Goal: Transaction & Acquisition: Purchase product/service

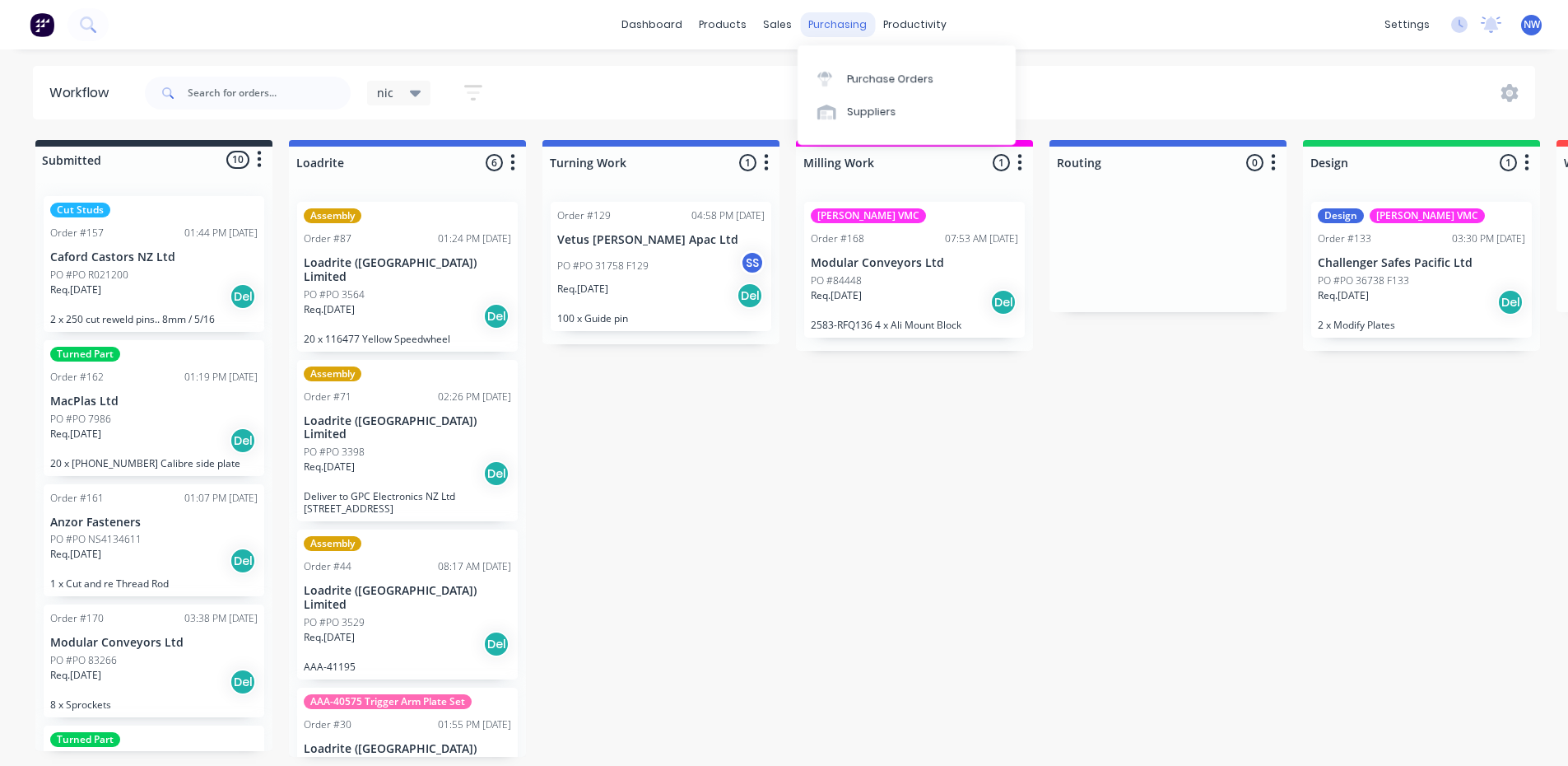
click at [829, 22] on div "purchasing" at bounding box center [837, 24] width 75 height 24
click at [872, 71] on div "Purchase Orders" at bounding box center [891, 79] width 87 height 15
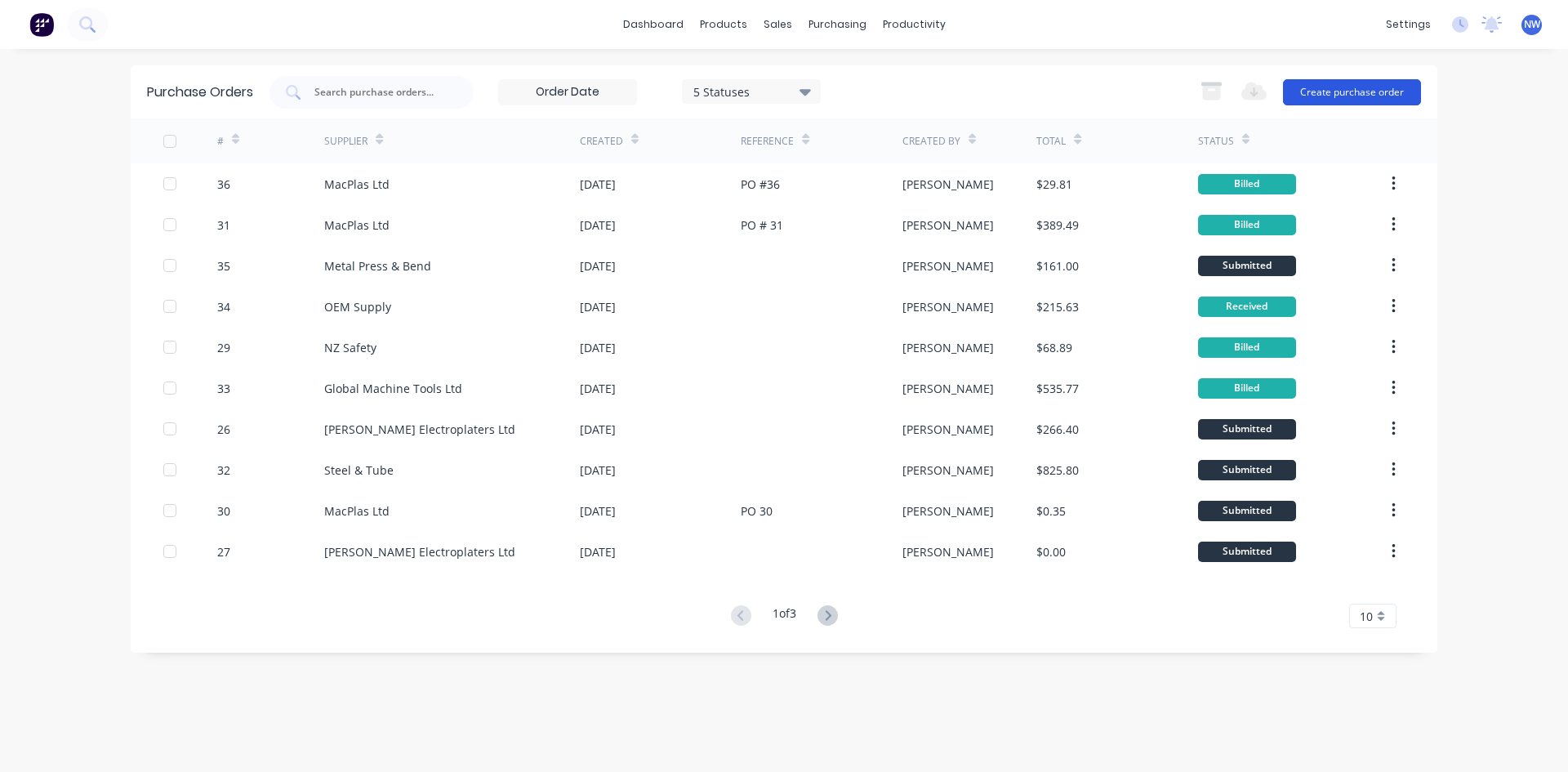
click at [1343, 92] on button "Create purchase order" at bounding box center [1352, 92] width 138 height 26
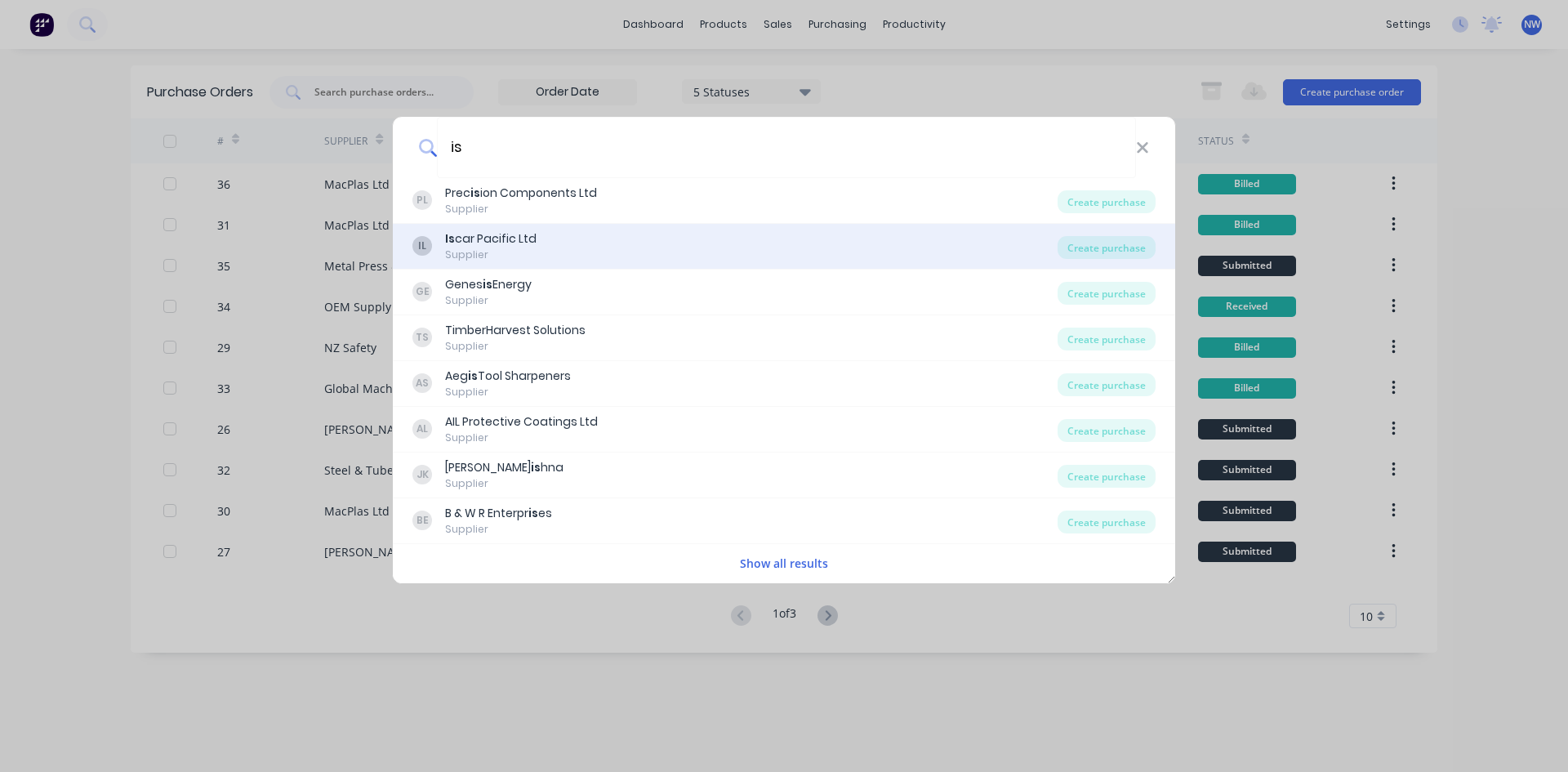
type input "is"
click at [487, 242] on div "Is car Pacific Ltd" at bounding box center [491, 239] width 91 height 17
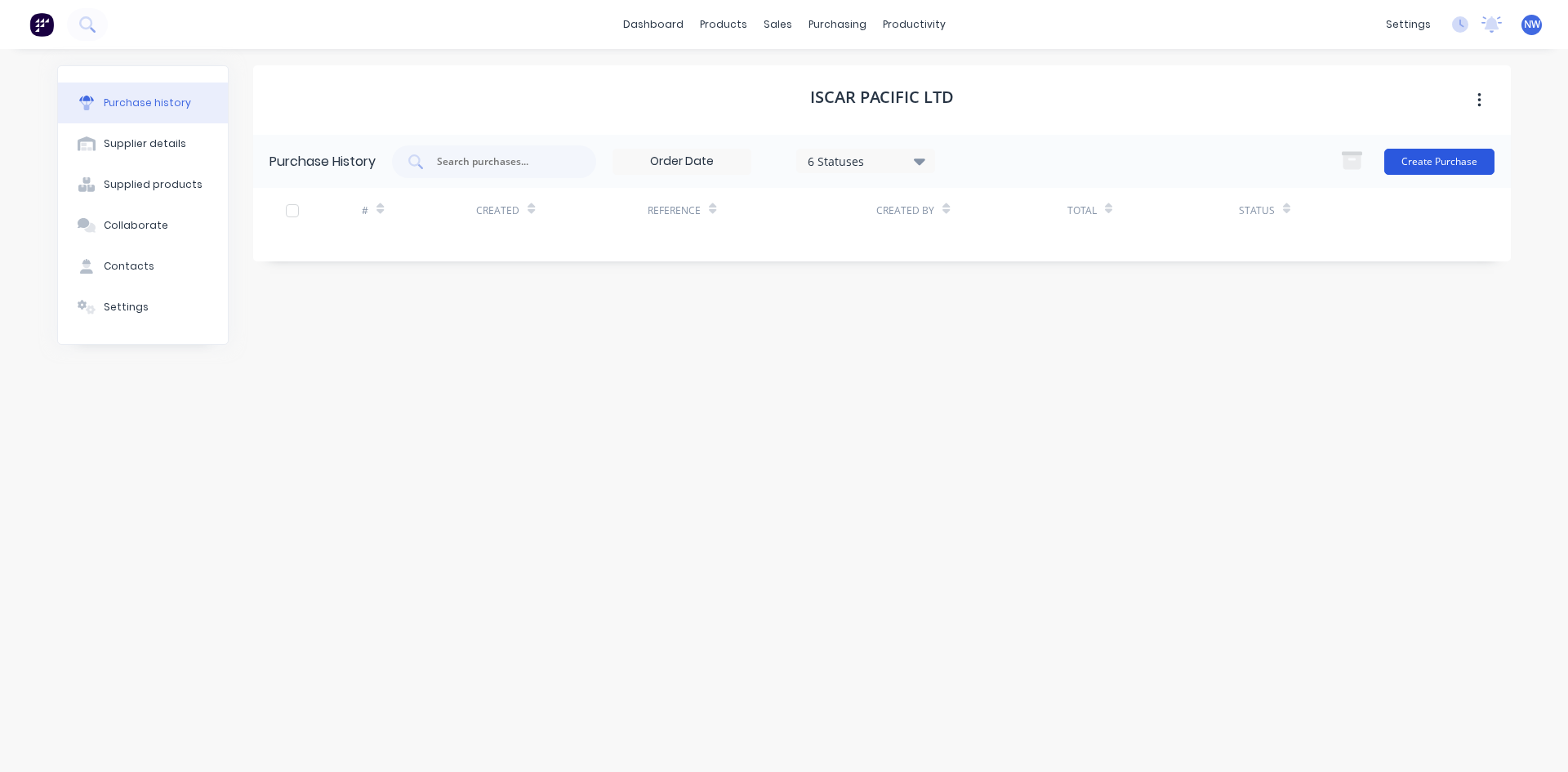
click at [1453, 165] on button "Create Purchase" at bounding box center [1439, 161] width 111 height 26
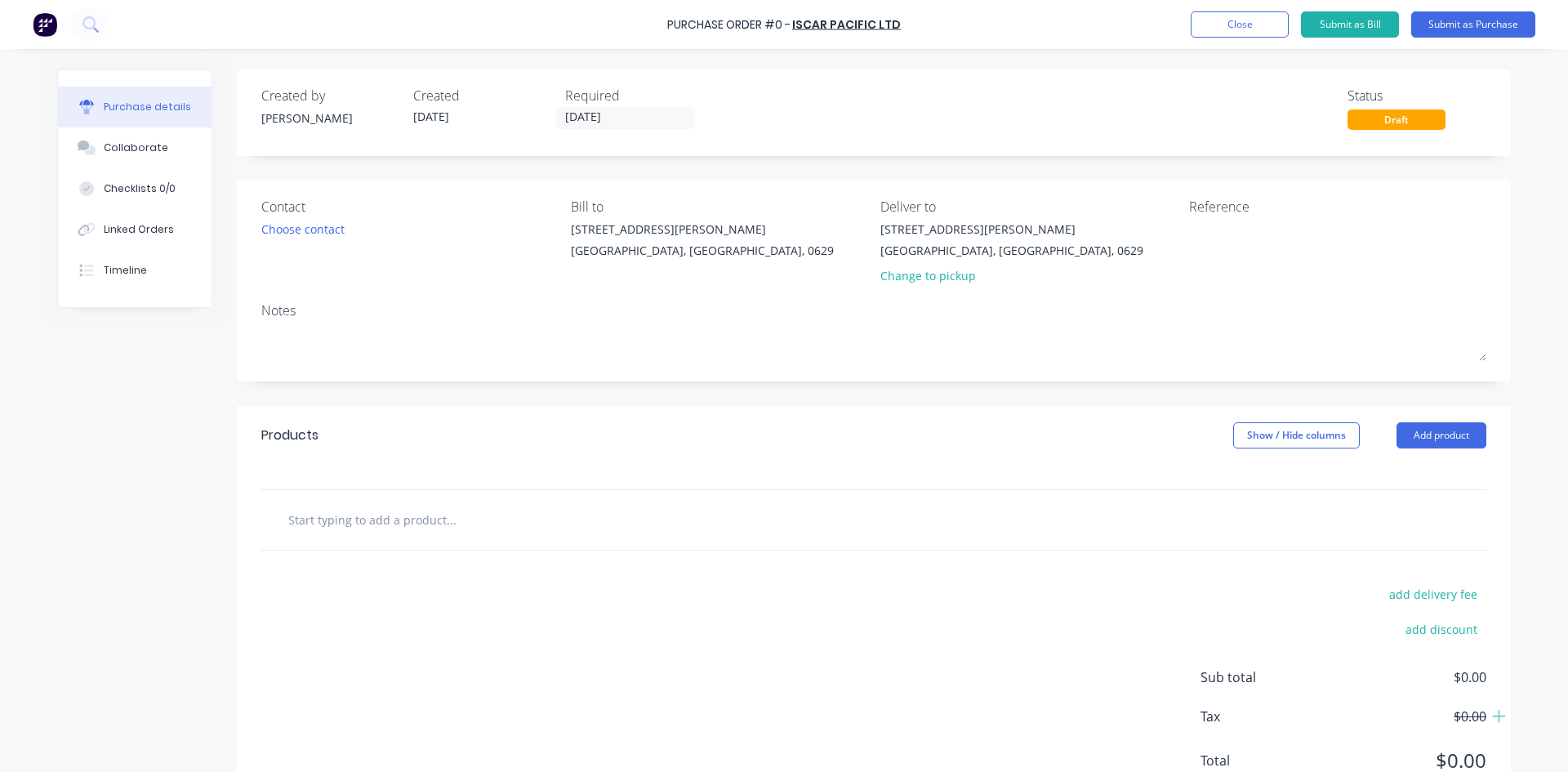
scroll to position [64, 0]
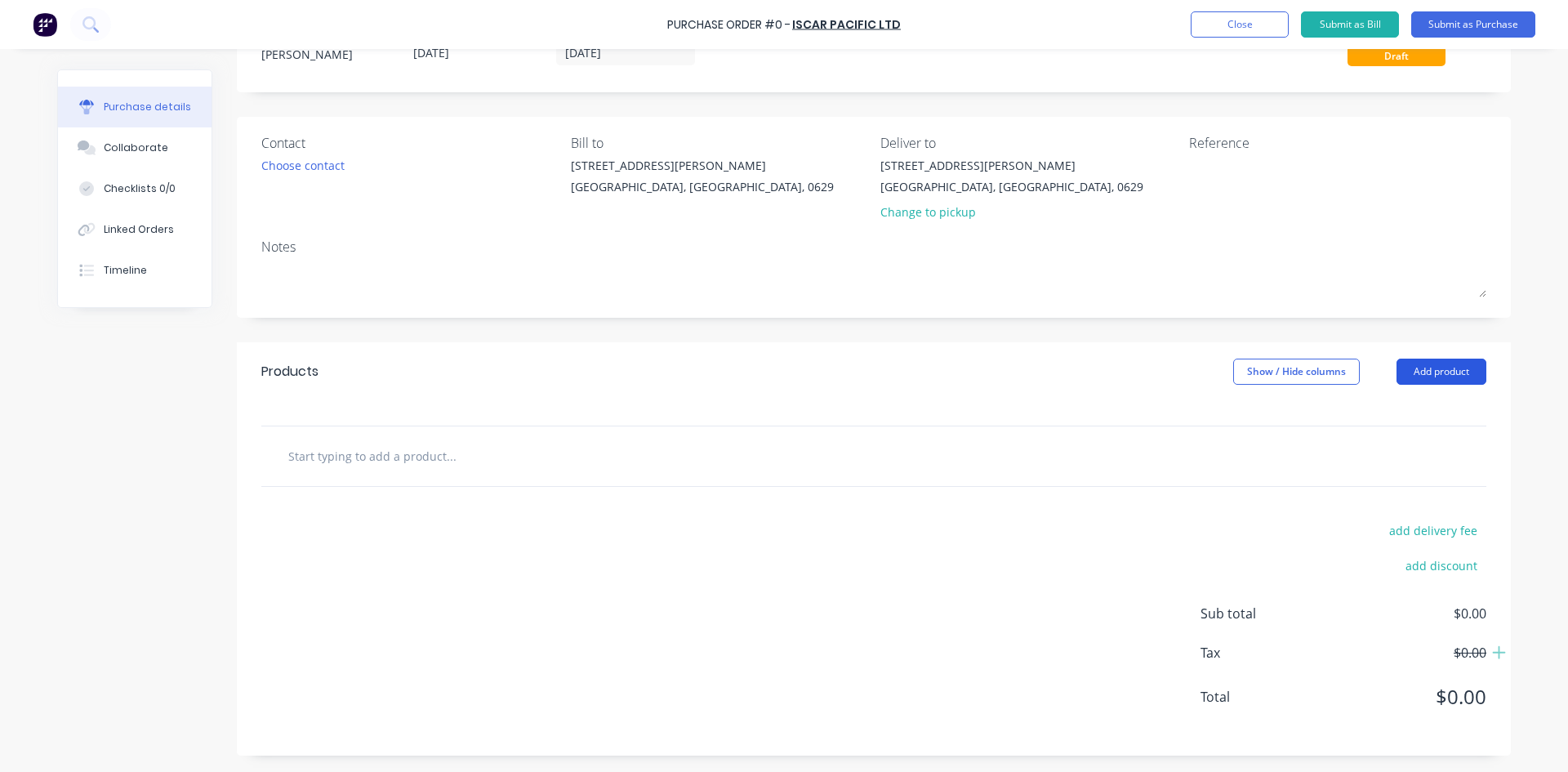
click at [1452, 373] on button "Add product" at bounding box center [1442, 371] width 90 height 26
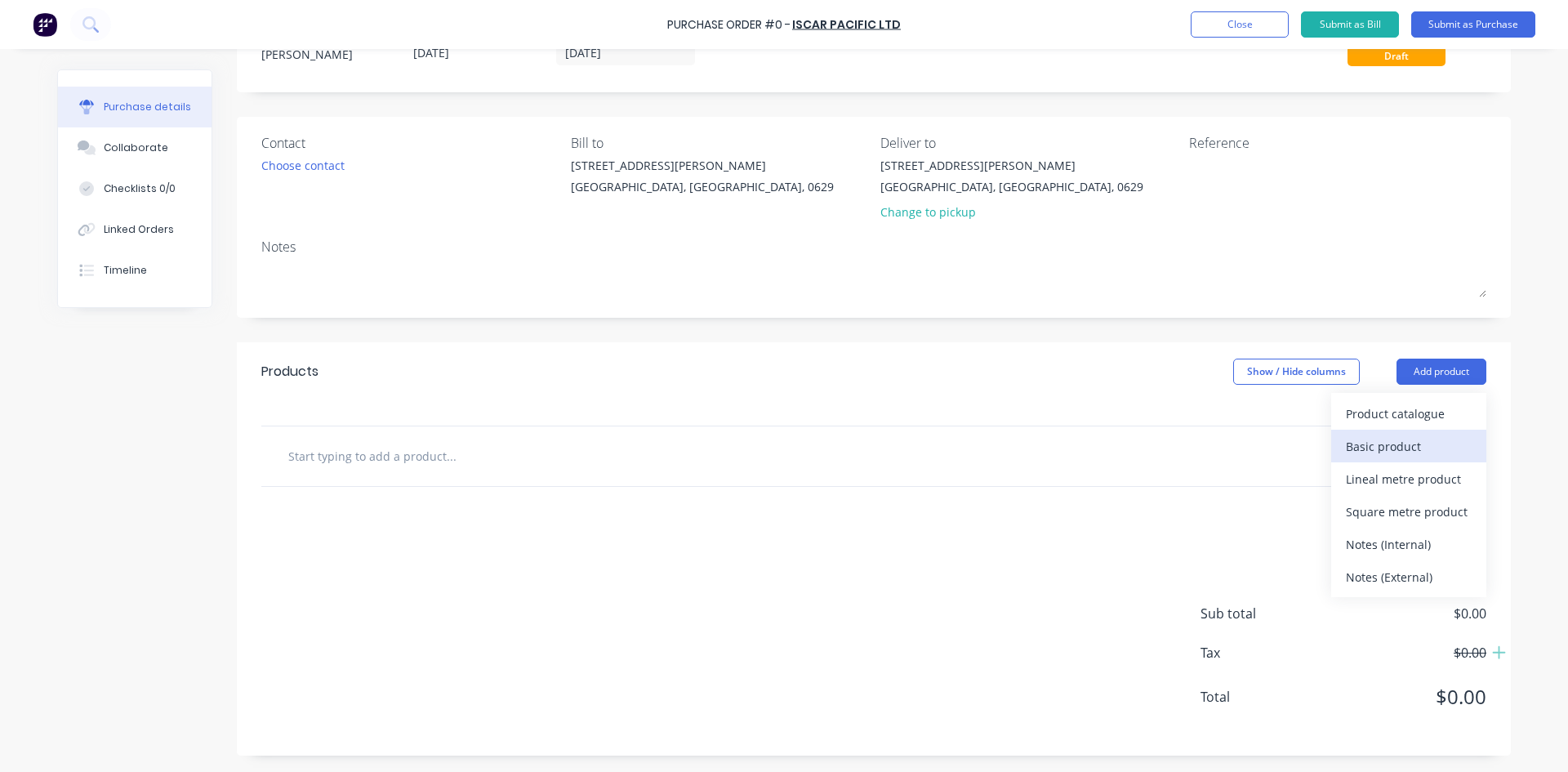
click at [1390, 438] on div "Basic product" at bounding box center [1408, 447] width 126 height 23
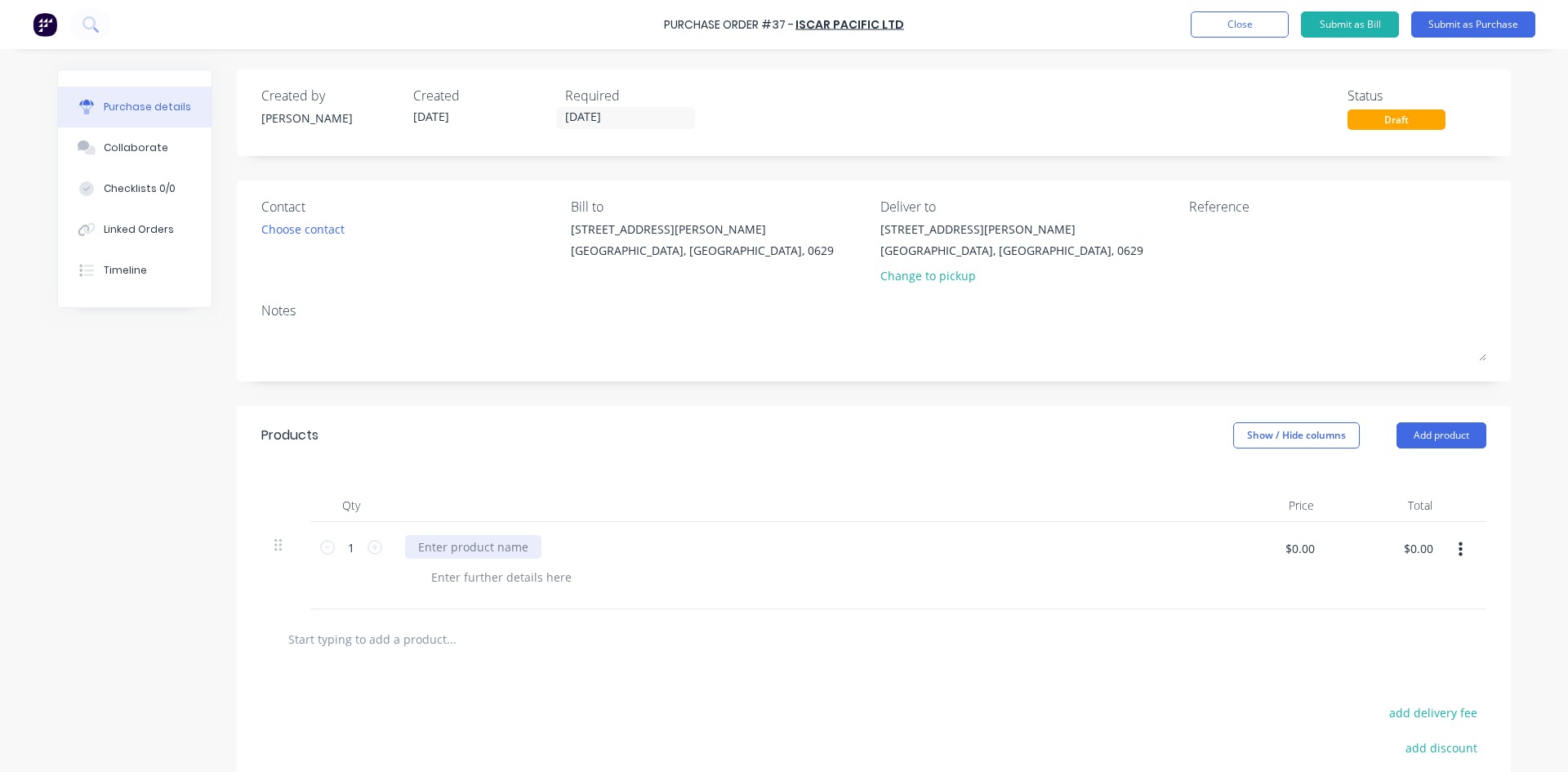
click at [475, 542] on div at bounding box center [473, 547] width 136 height 23
paste div
click at [1298, 542] on input "$0.00" at bounding box center [1299, 547] width 49 height 26
type input "$44.40"
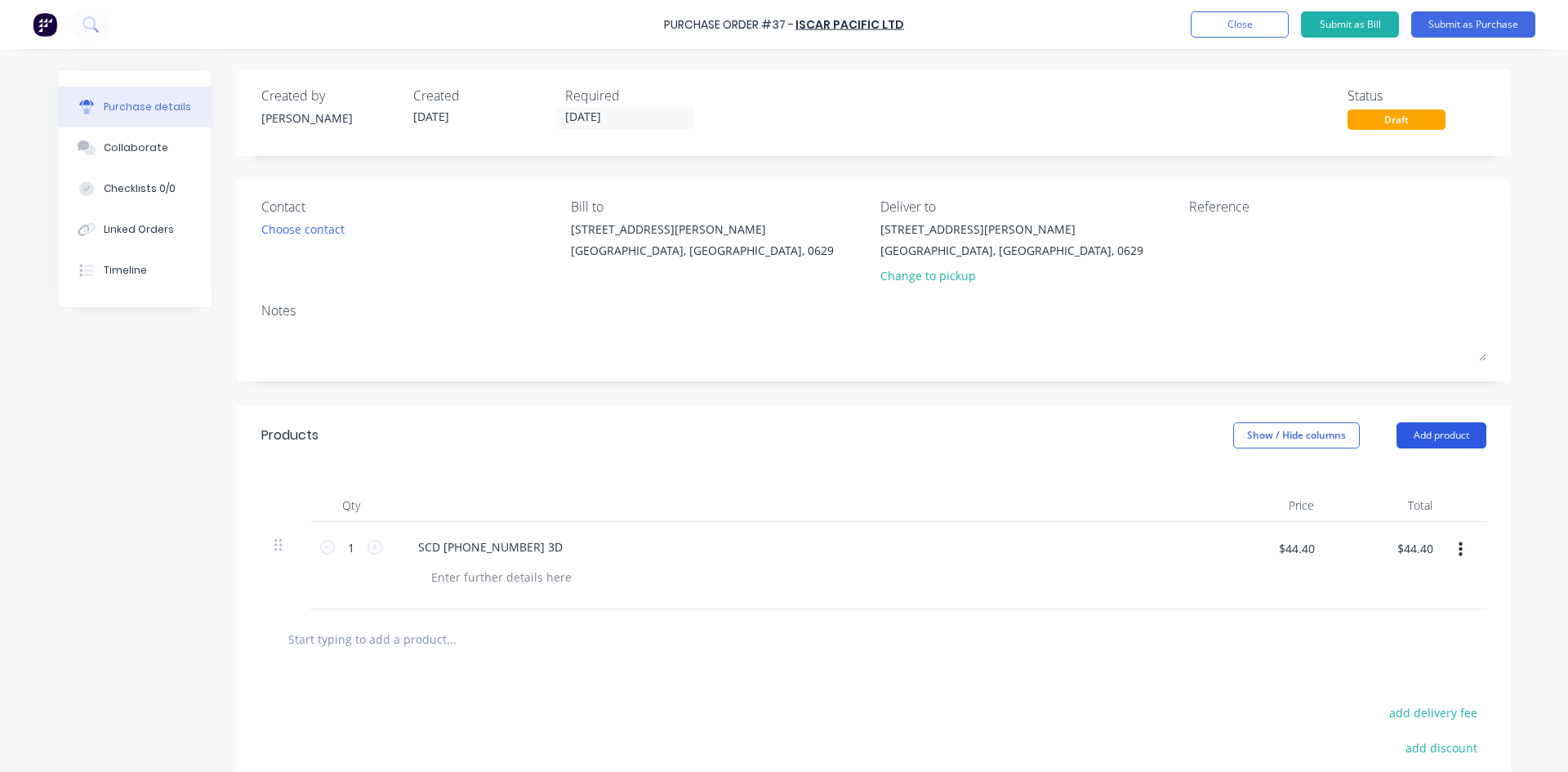
click at [1421, 439] on button "Add product" at bounding box center [1442, 435] width 90 height 26
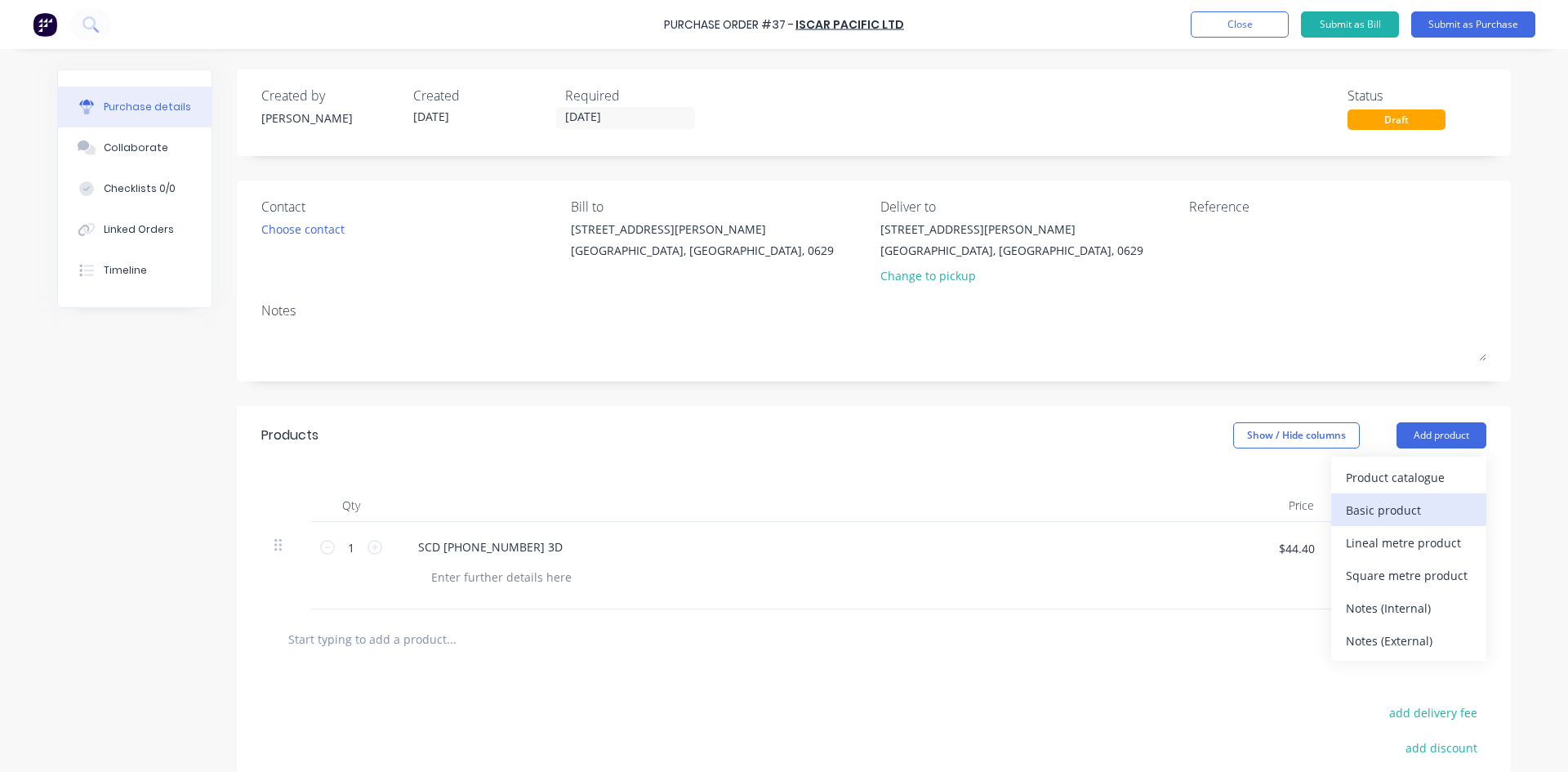
click at [1404, 510] on div "Basic product" at bounding box center [1408, 510] width 126 height 23
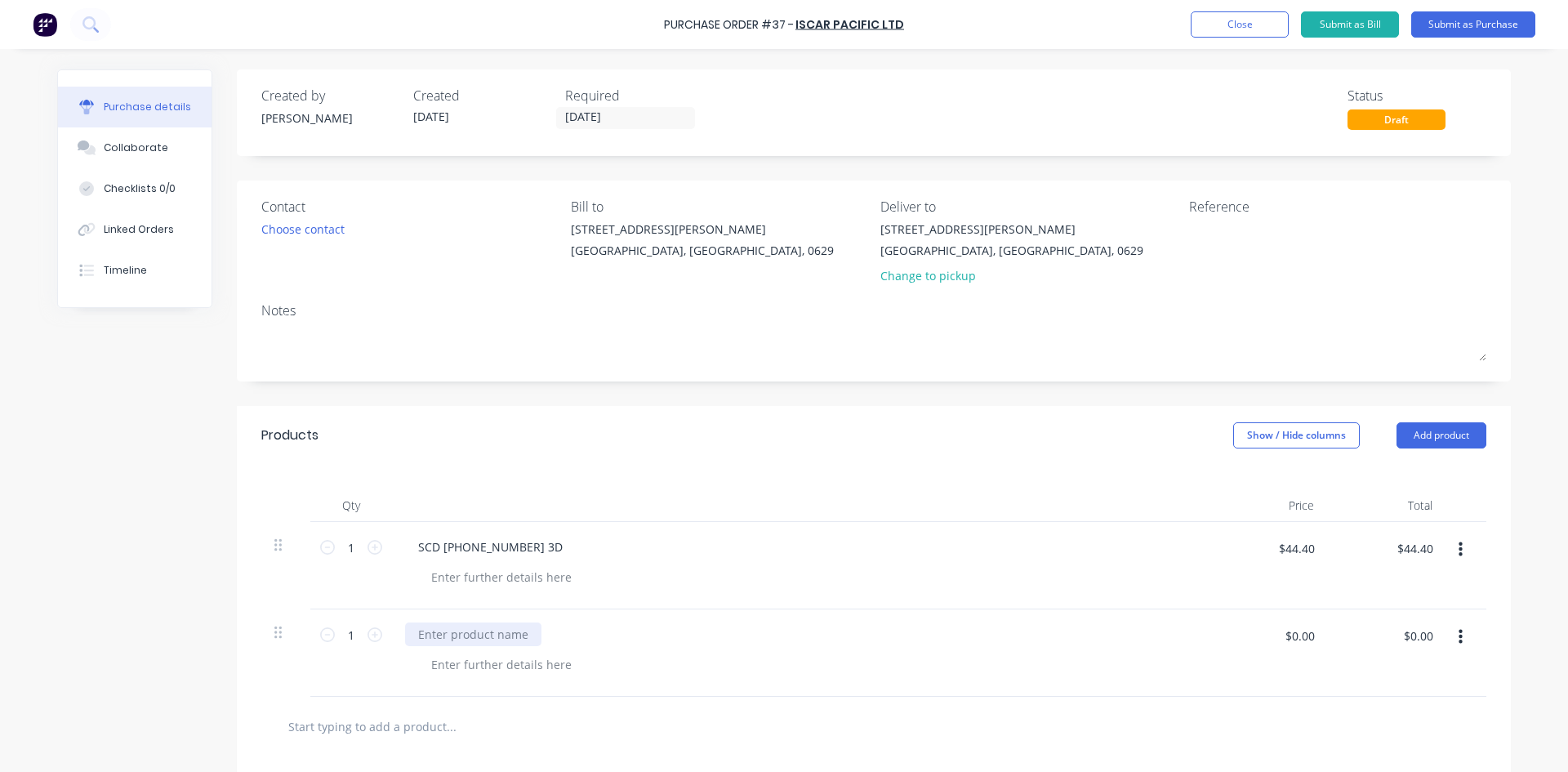
click at [457, 636] on div at bounding box center [473, 635] width 136 height 23
paste div
click at [372, 637] on icon at bounding box center [375, 635] width 15 height 15
type input "2"
drag, startPoint x: 1398, startPoint y: 634, endPoint x: 1408, endPoint y: 636, distance: 10.2
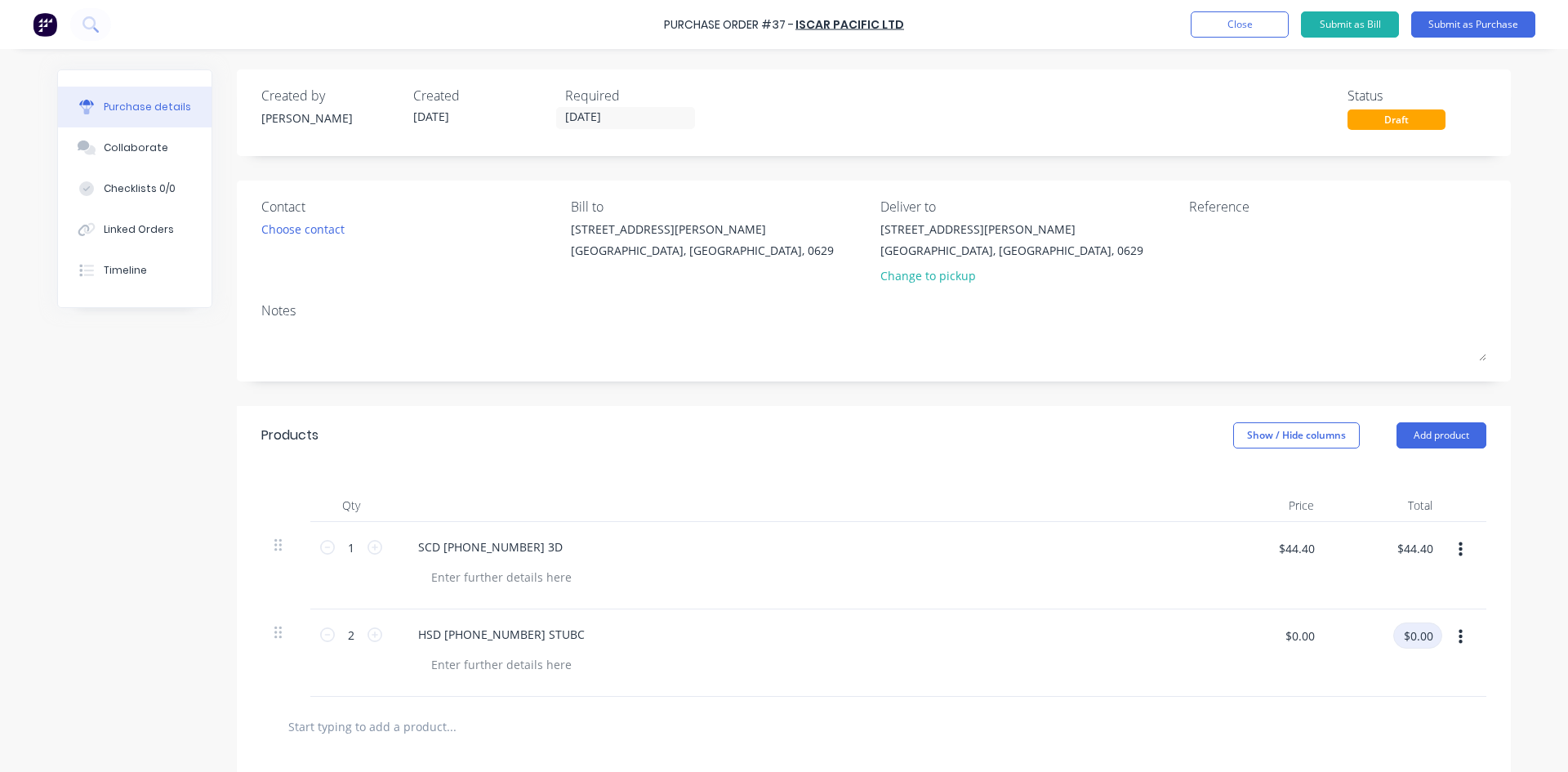
click at [1401, 634] on input "$0.00" at bounding box center [1418, 636] width 49 height 26
type input "13.6"
type input "$6.80"
type input "$13.60"
click at [1308, 633] on input "$6.80" at bounding box center [1299, 636] width 49 height 26
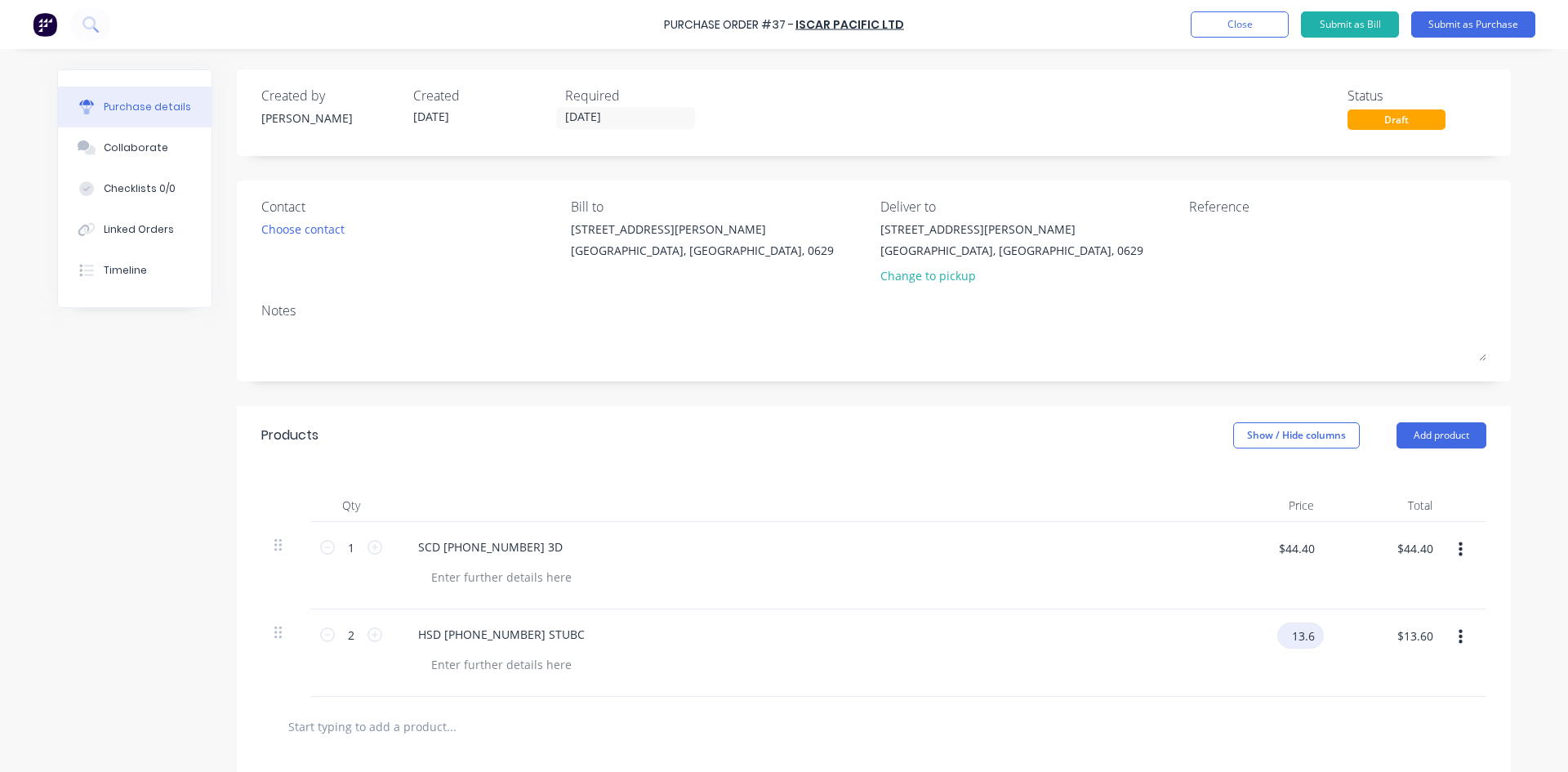
type input "$13.60"
type input "$27.20"
drag, startPoint x: 1122, startPoint y: 627, endPoint x: 1301, endPoint y: 564, distance: 189.8
click at [1126, 621] on div "‎HSD [PHONE_NUMBER] STUBC" at bounding box center [801, 653] width 816 height 87
click at [1430, 438] on button "Add product" at bounding box center [1442, 435] width 90 height 26
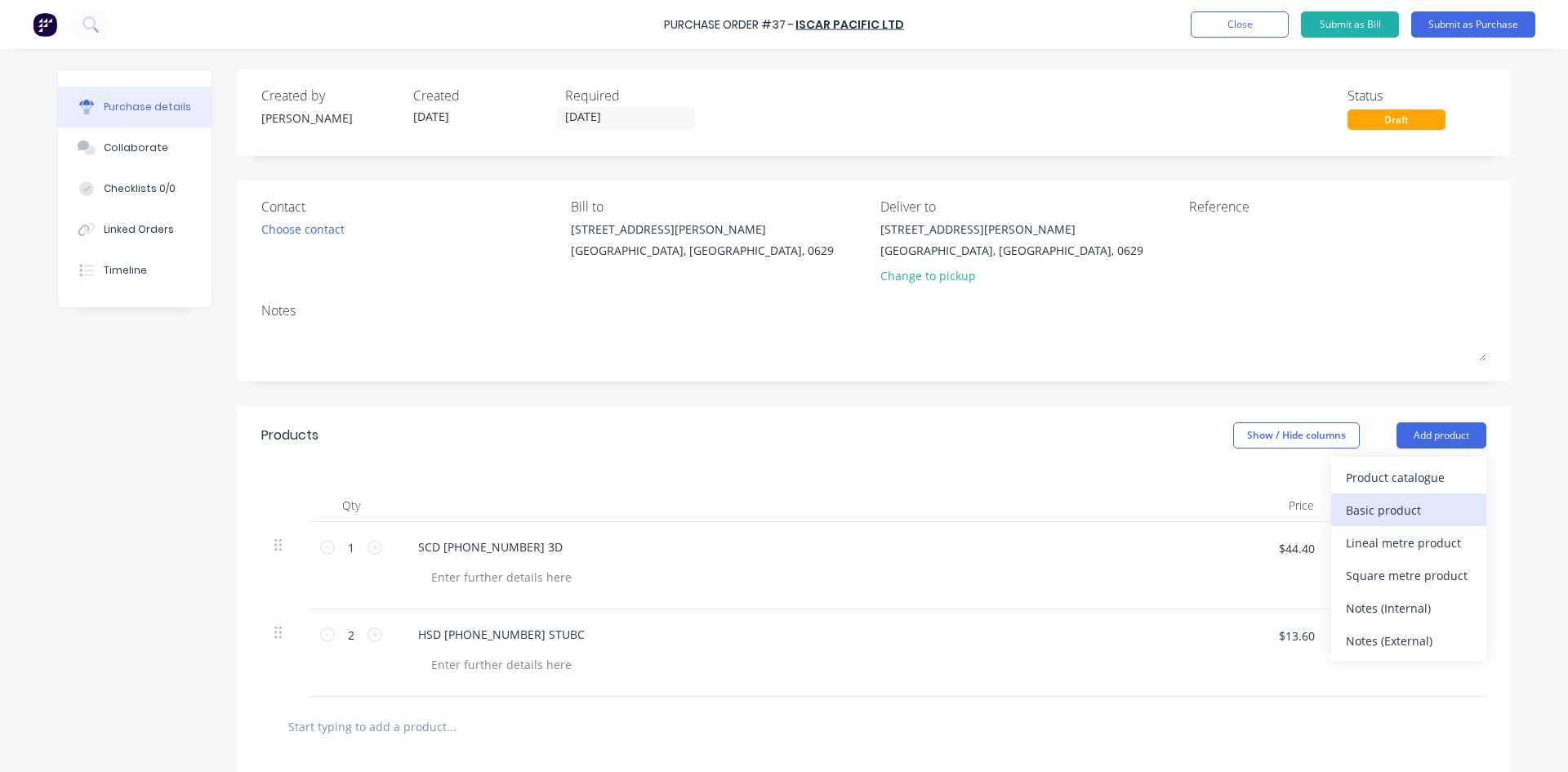
click at [1398, 513] on div "Basic product" at bounding box center [1408, 510] width 126 height 23
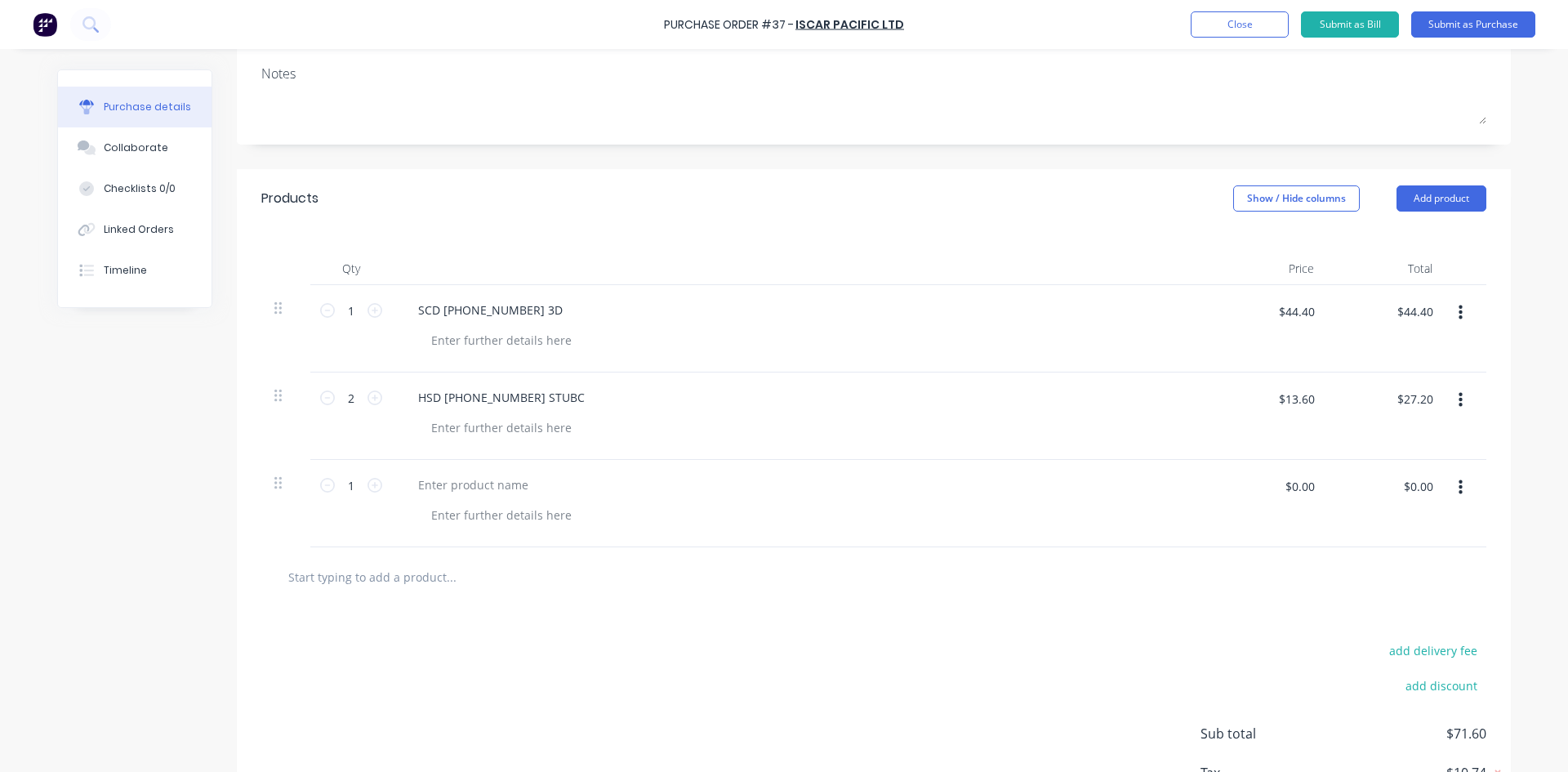
scroll to position [327, 0]
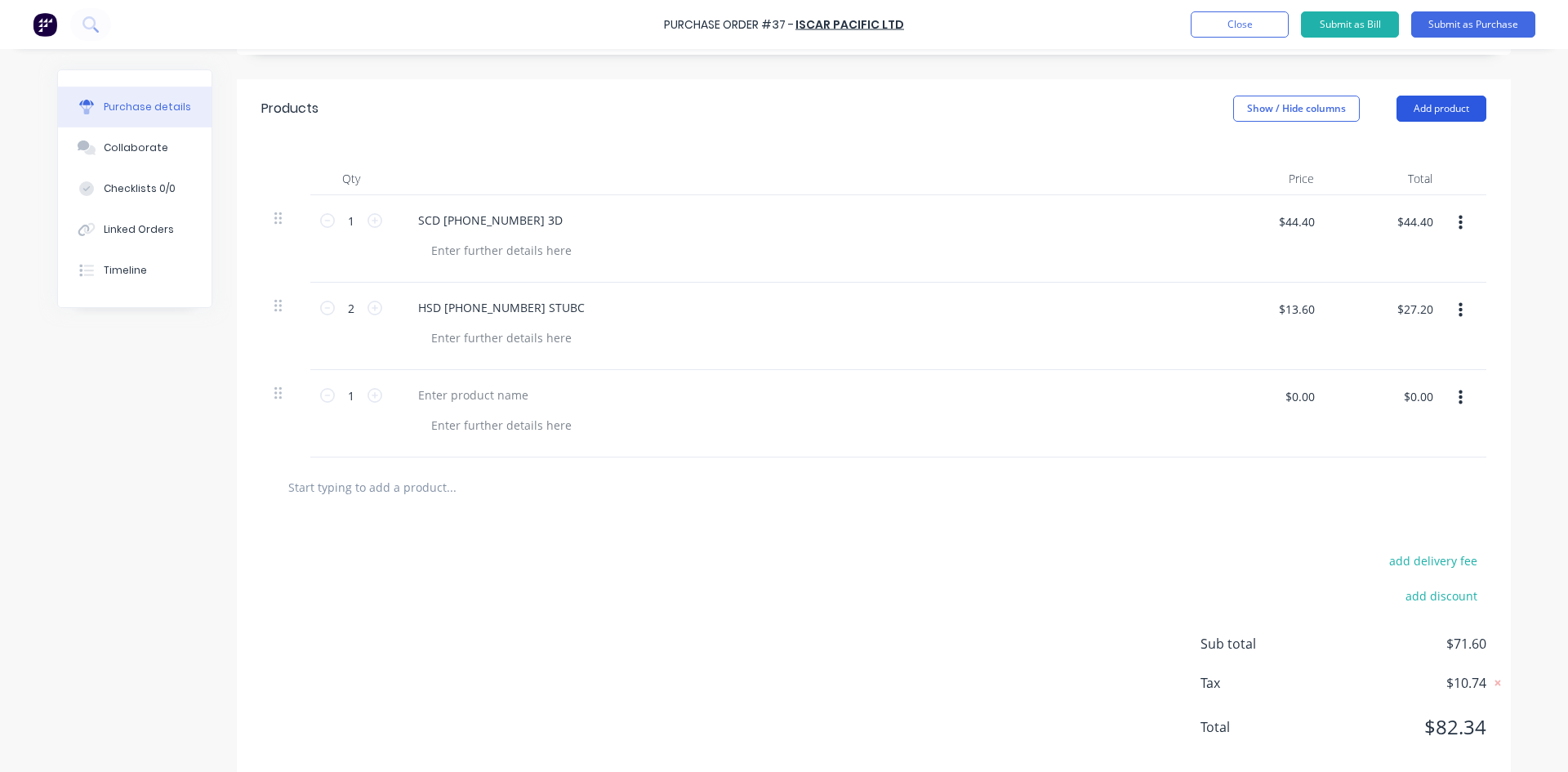
click at [1433, 106] on button "Add product" at bounding box center [1442, 108] width 90 height 26
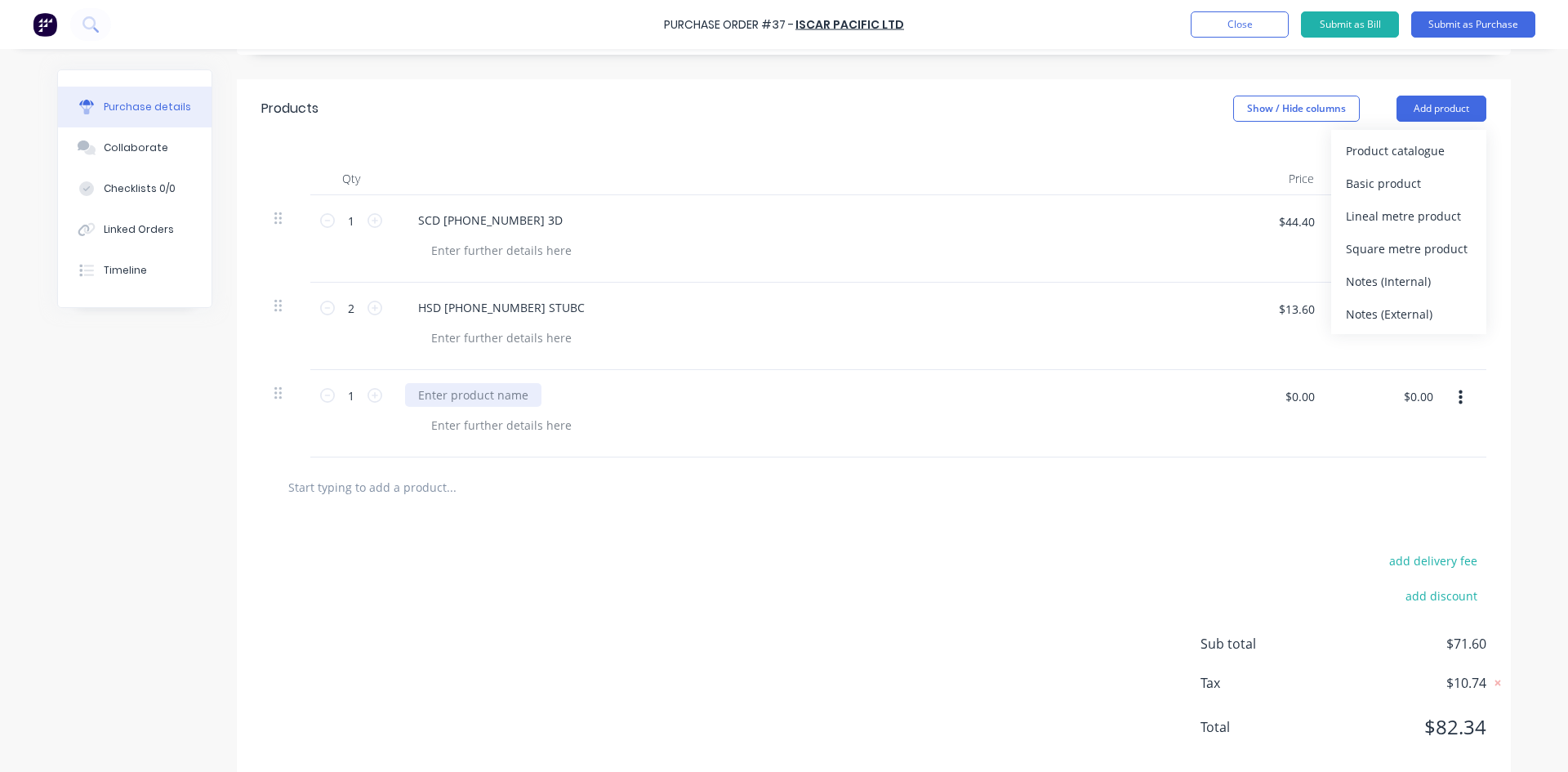
click at [486, 403] on div at bounding box center [473, 395] width 136 height 23
paste div
click at [882, 425] on div at bounding box center [806, 425] width 777 height 23
click at [1304, 401] on input "$0.00" at bounding box center [1299, 396] width 49 height 26
type input "$28.00"
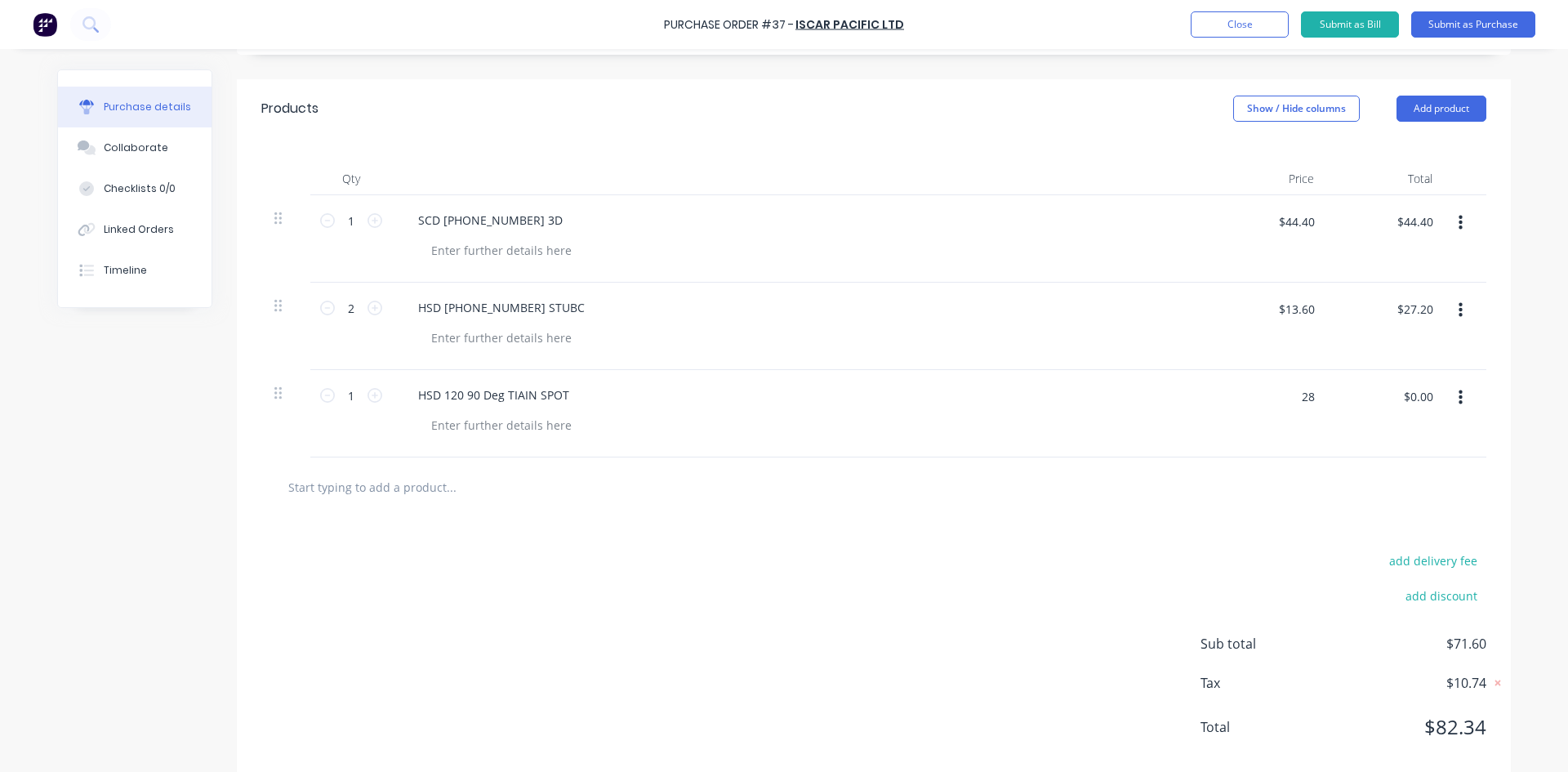
type input "$28.00"
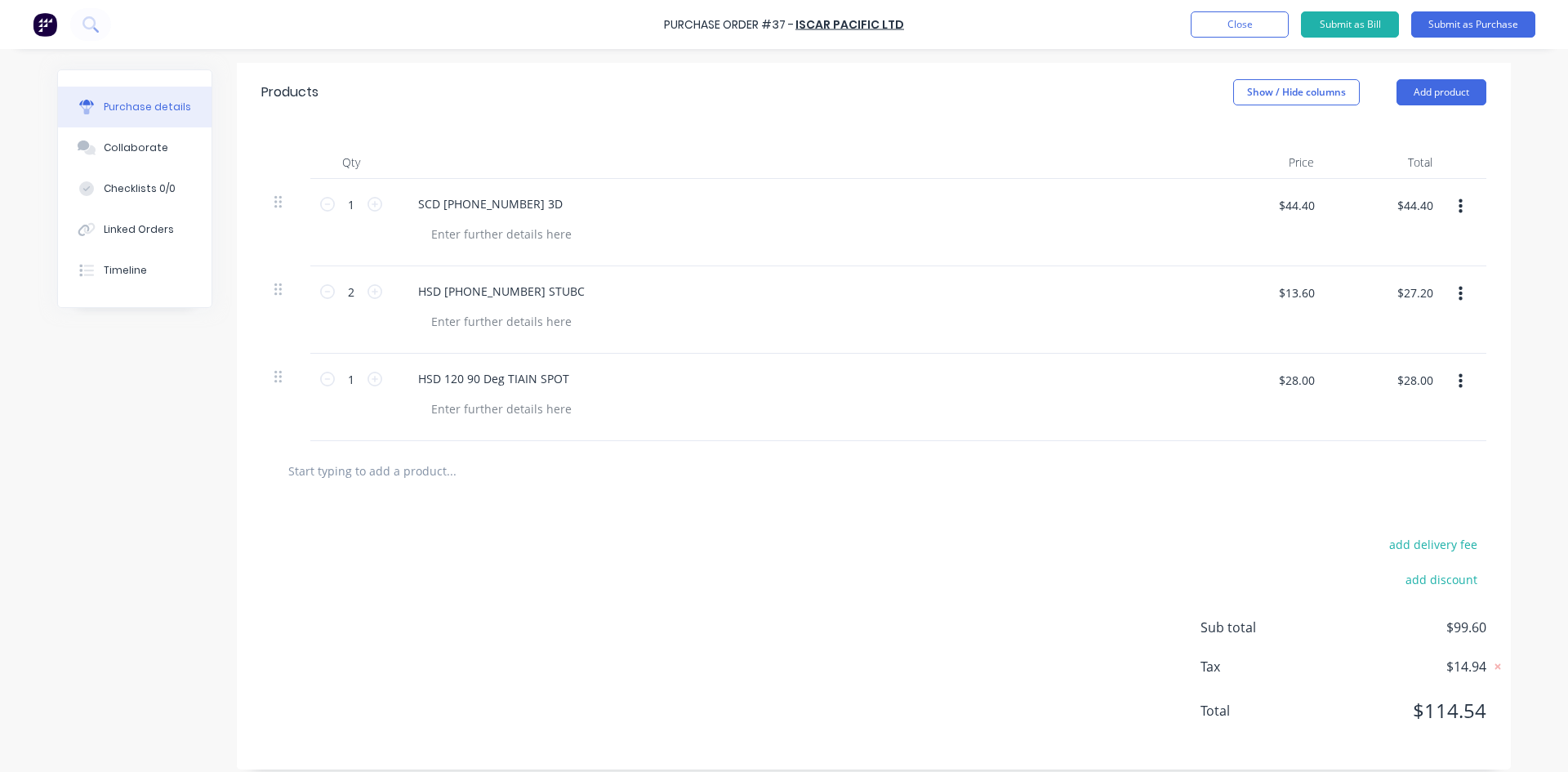
scroll to position [357, 0]
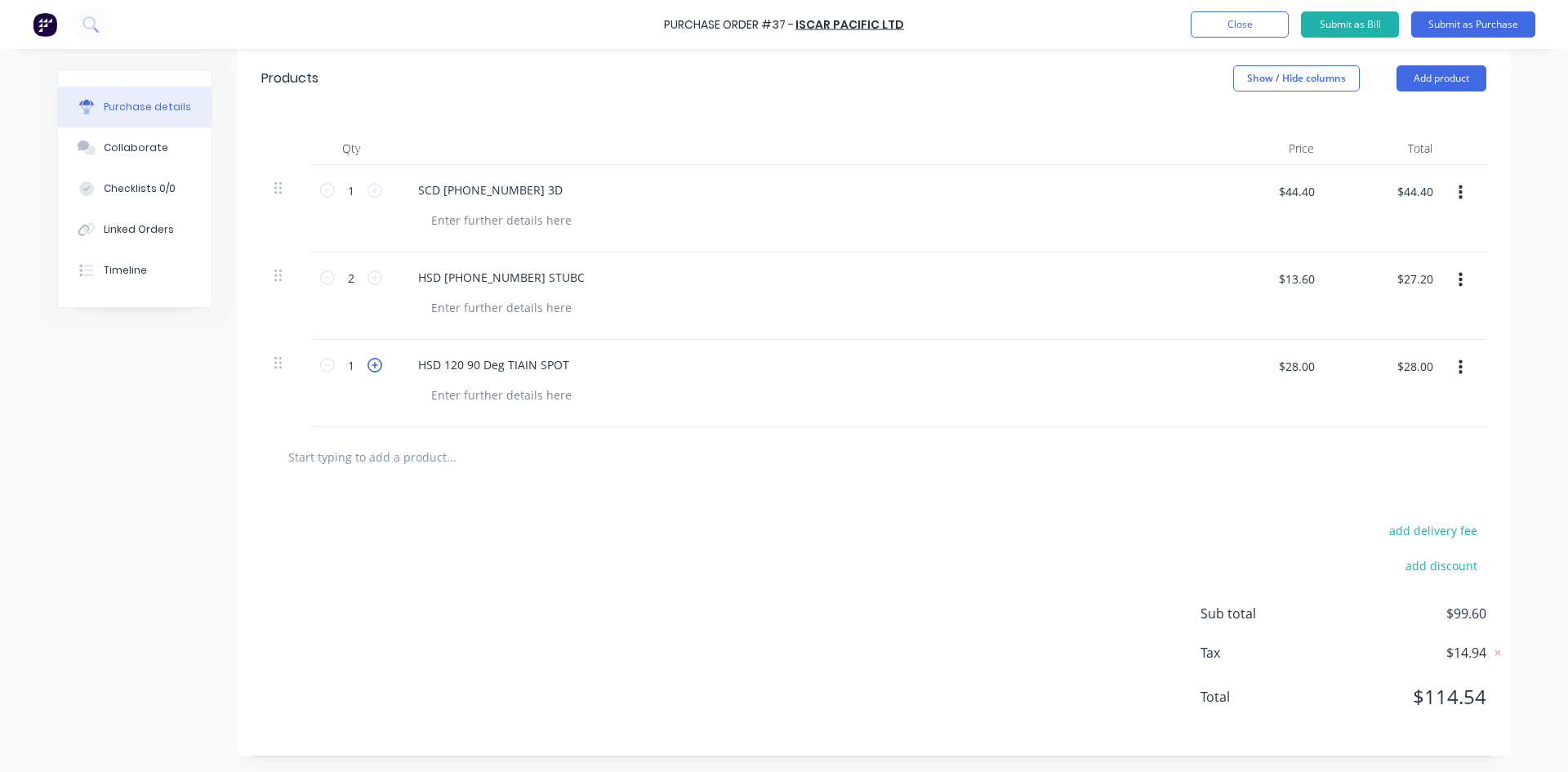
click at [367, 368] on icon at bounding box center [375, 365] width 15 height 15
type input "2"
type input "$56.00"
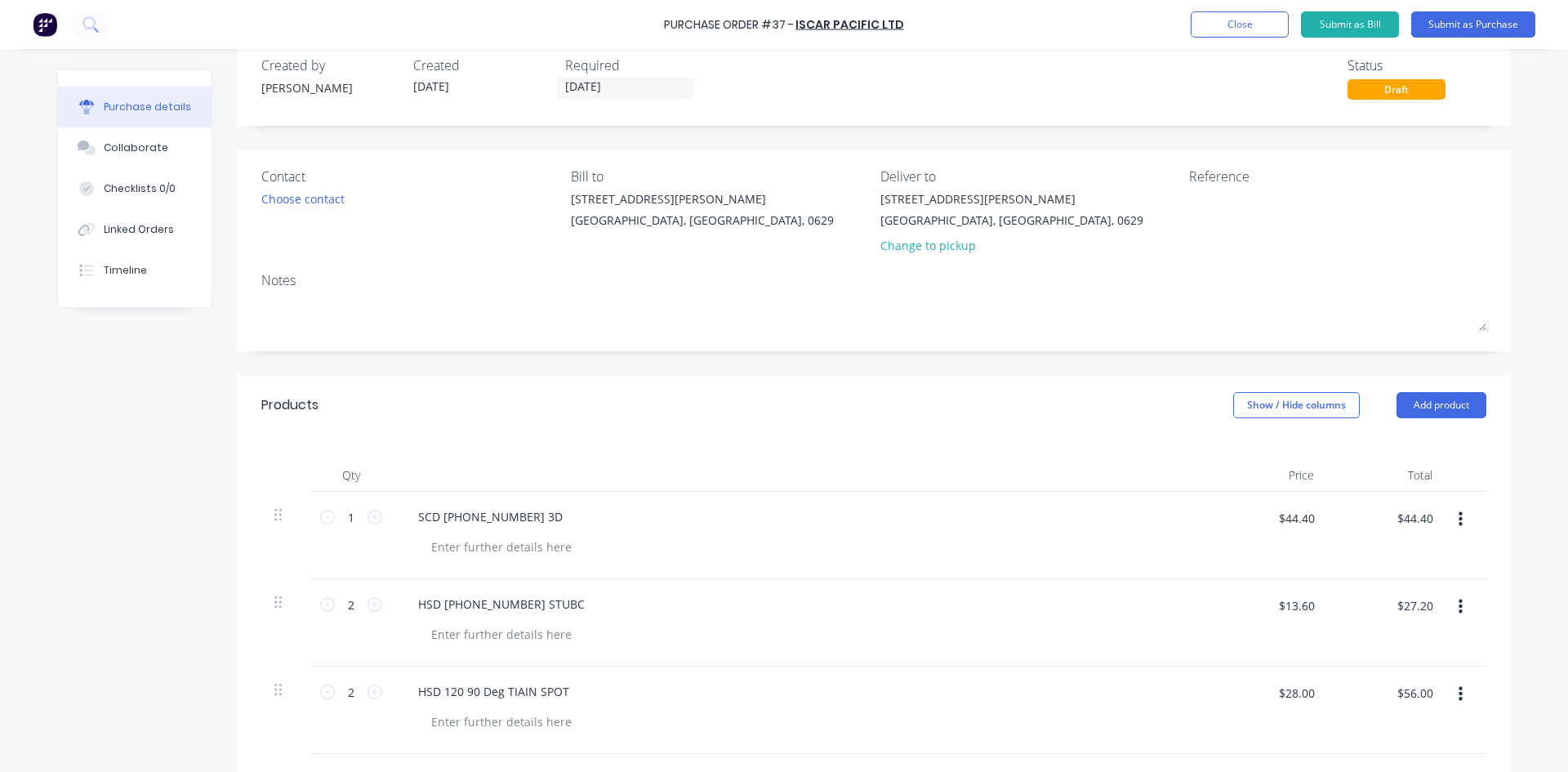
scroll to position [0, 0]
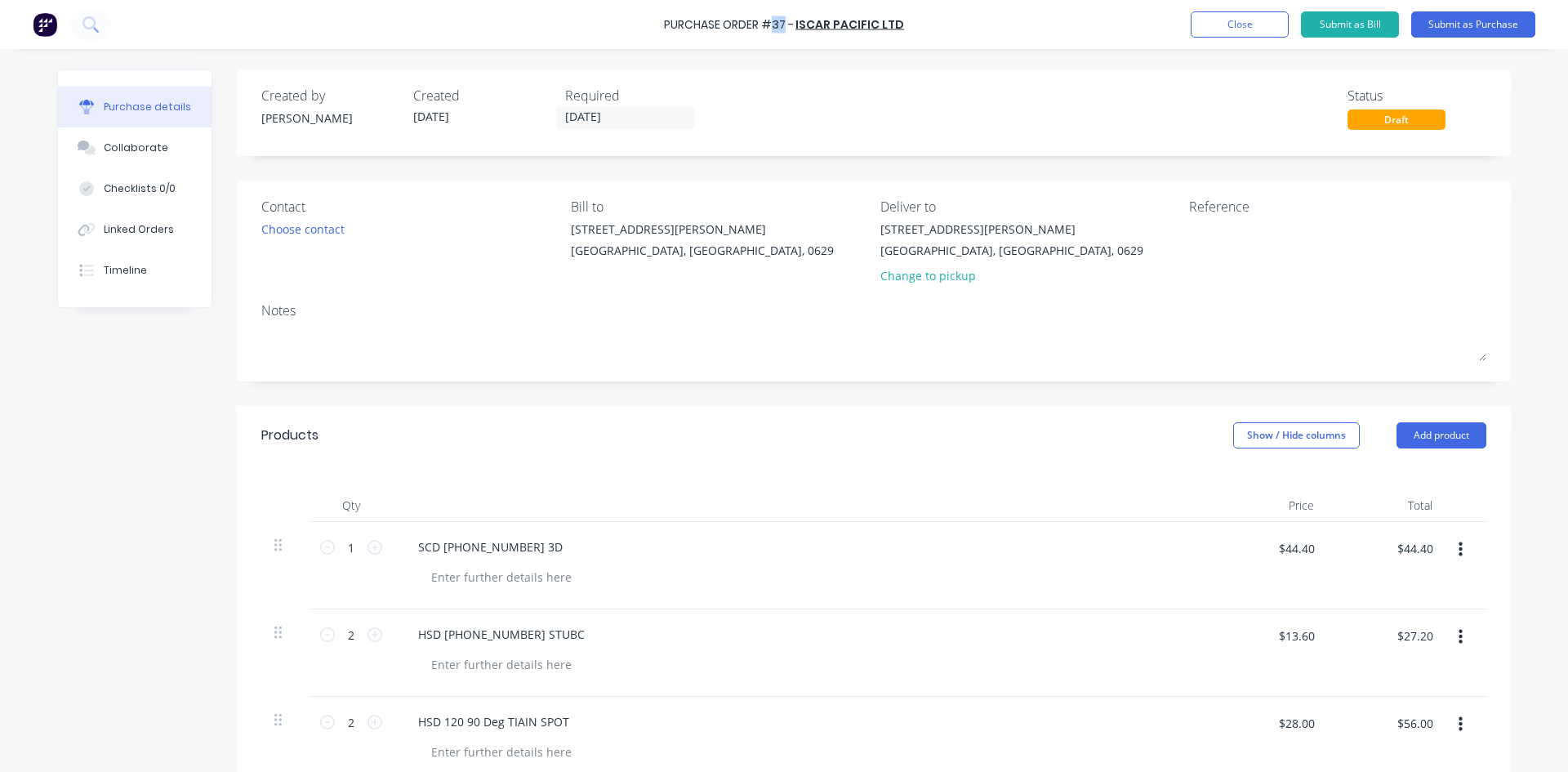
drag, startPoint x: 786, startPoint y: 22, endPoint x: 778, endPoint y: 28, distance: 10.0
click at [778, 28] on div "Purchase Order #37 -" at bounding box center [729, 25] width 130 height 17
click at [1499, 27] on button "Submit as Purchase" at bounding box center [1473, 24] width 124 height 26
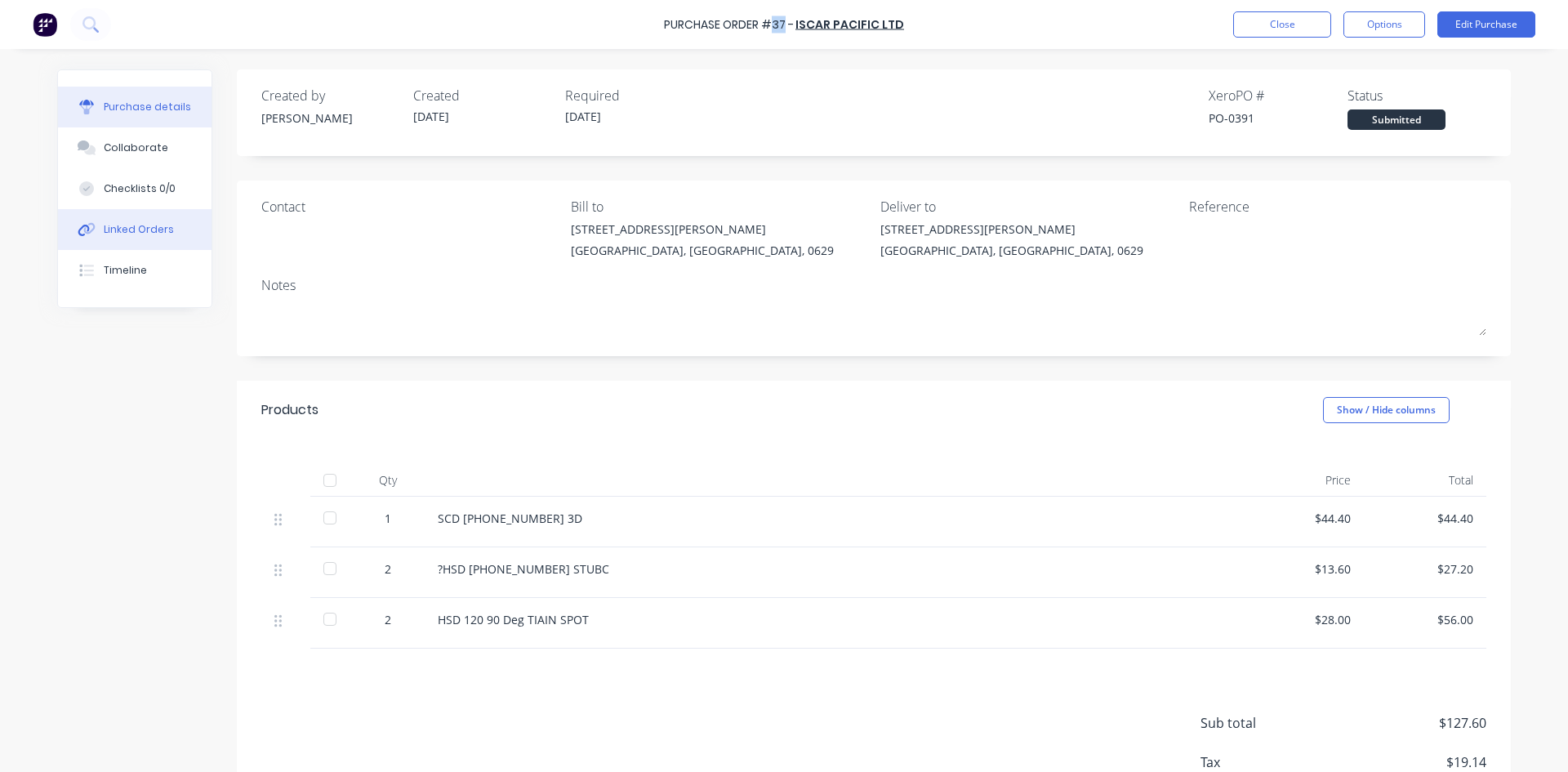
click at [159, 220] on button "Linked Orders" at bounding box center [135, 229] width 154 height 41
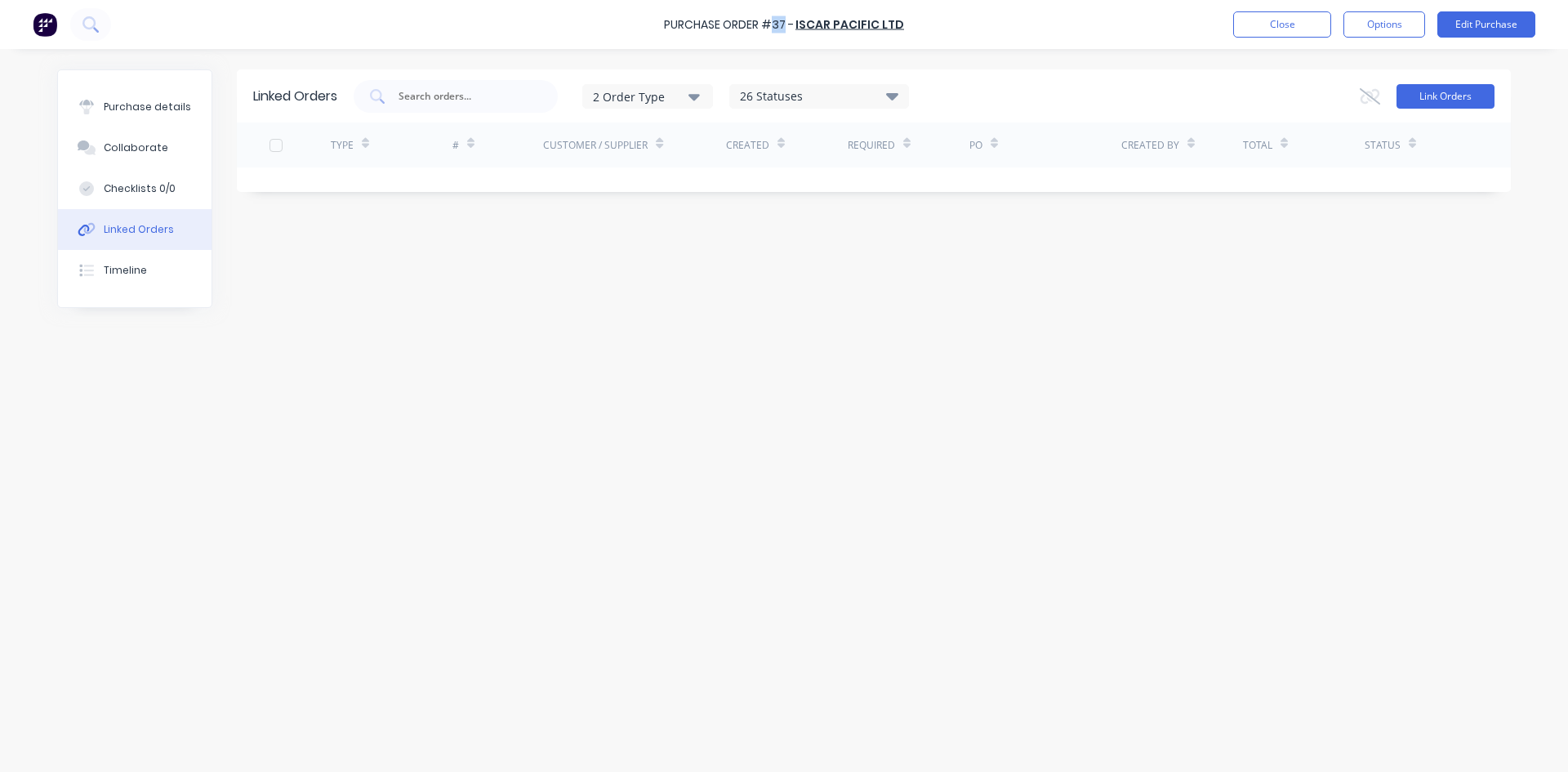
click at [1459, 100] on button "Link Orders" at bounding box center [1446, 96] width 98 height 24
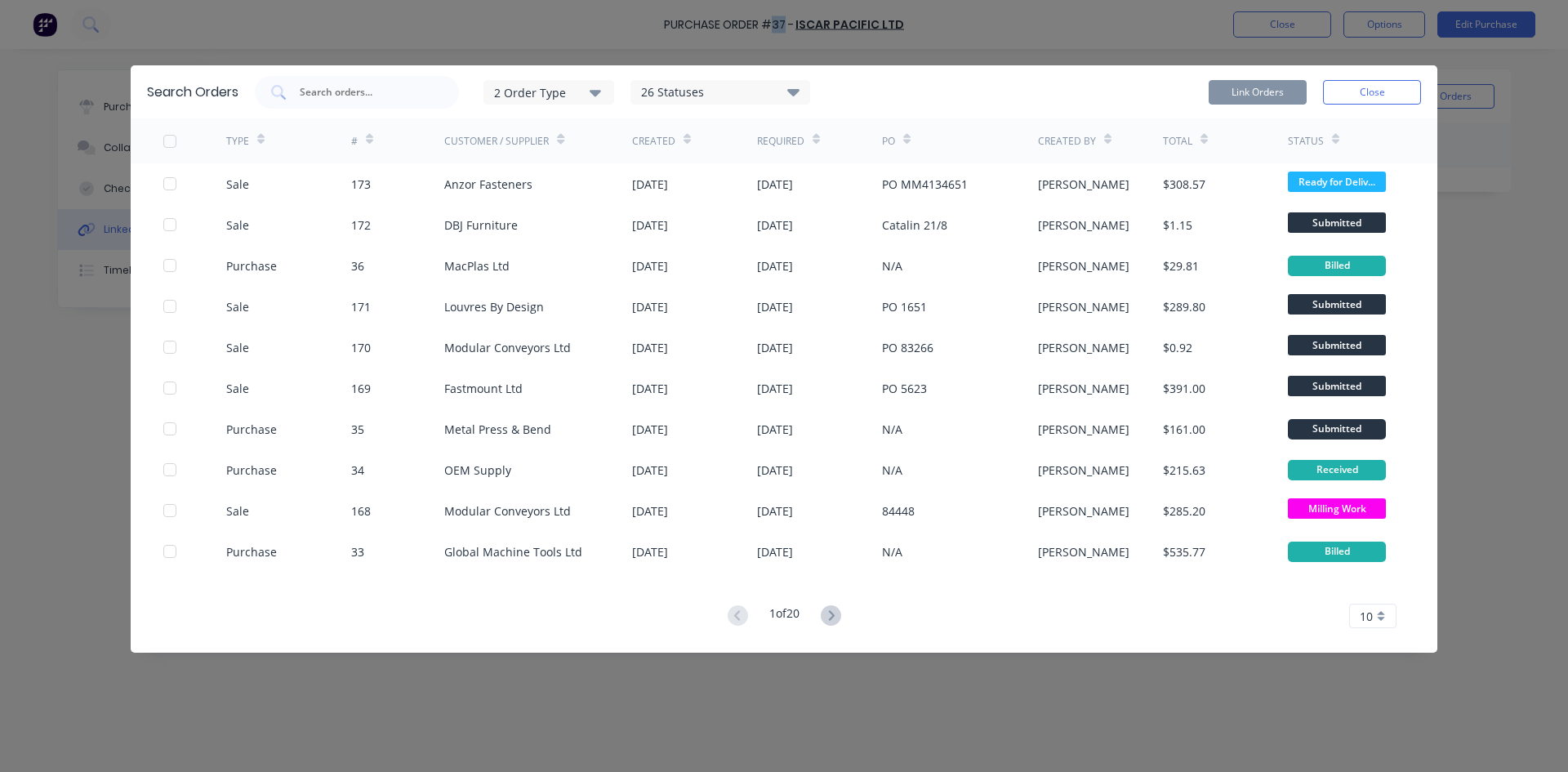
click at [528, 137] on div "Customer / Supplier" at bounding box center [496, 141] width 105 height 15
click at [841, 621] on icon at bounding box center [831, 616] width 21 height 21
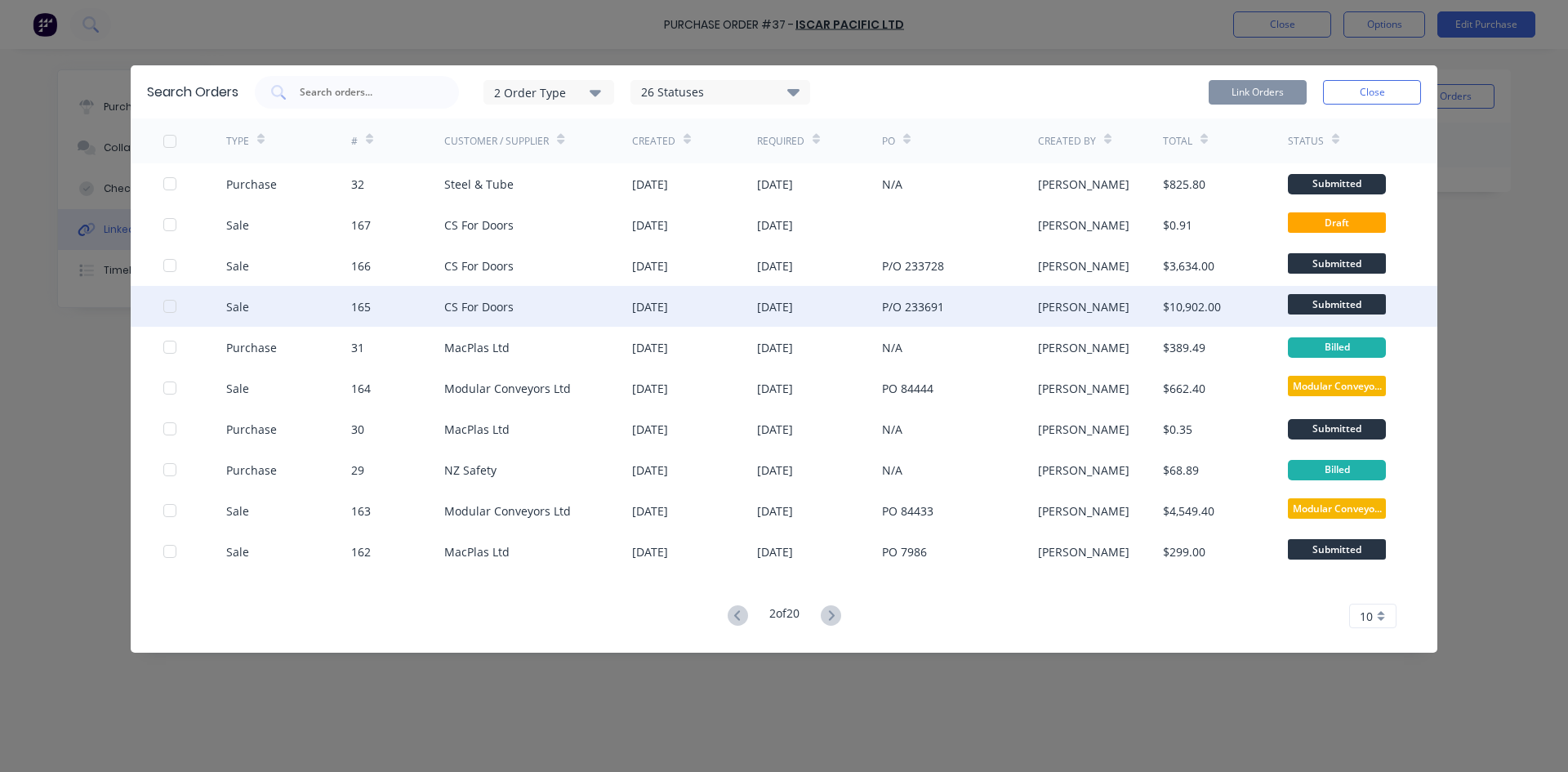
click at [496, 306] on div "CS For Doors" at bounding box center [479, 307] width 70 height 17
drag, startPoint x: 164, startPoint y: 311, endPoint x: 206, endPoint y: 305, distance: 42.4
click at [165, 311] on div at bounding box center [170, 306] width 32 height 32
click at [1280, 86] on button "Link Orders" at bounding box center [1258, 92] width 98 height 24
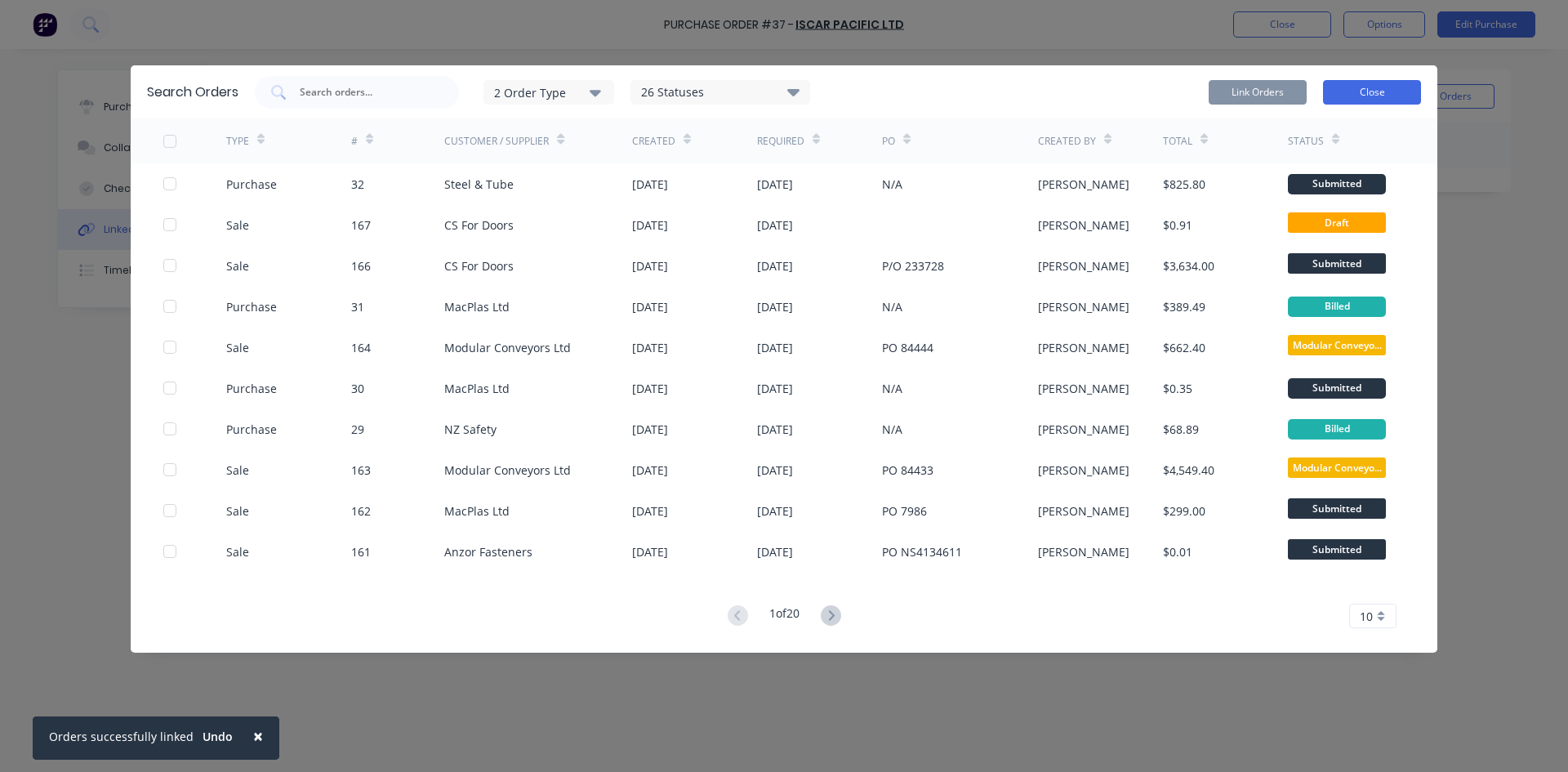
click at [1405, 101] on button "Close" at bounding box center [1372, 92] width 98 height 24
